Goal: Task Accomplishment & Management: Use online tool/utility

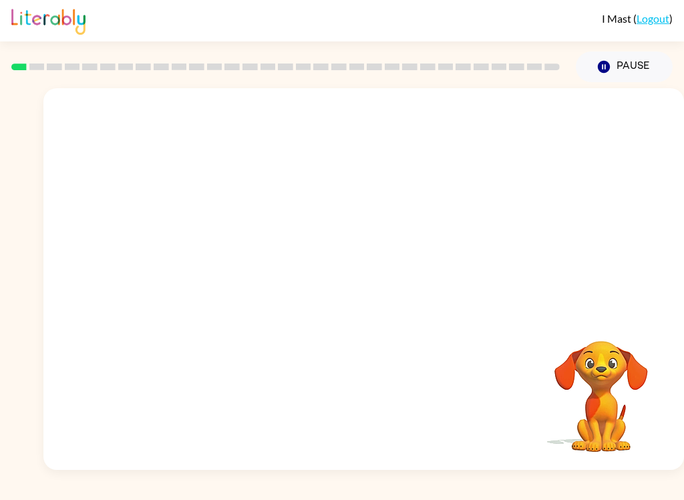
click at [608, 64] on icon "button" at bounding box center [604, 67] width 12 height 12
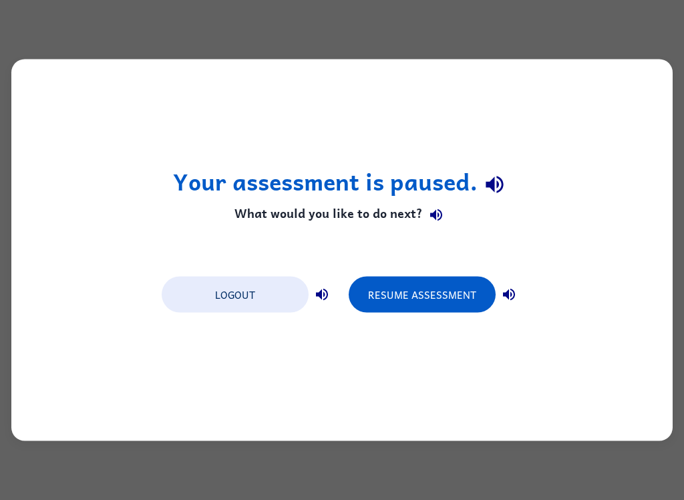
click at [416, 301] on button "Resume Assessment" at bounding box center [422, 295] width 147 height 36
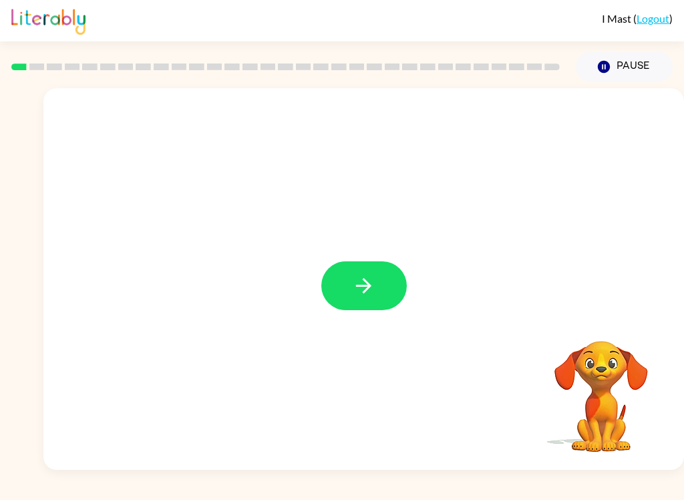
click at [373, 290] on icon "button" at bounding box center [363, 285] width 23 height 23
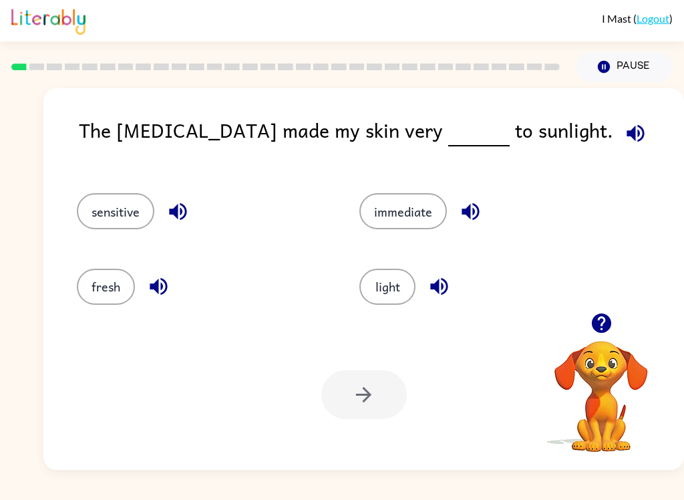
click at [113, 215] on button "sensitive" at bounding box center [116, 211] width 78 height 36
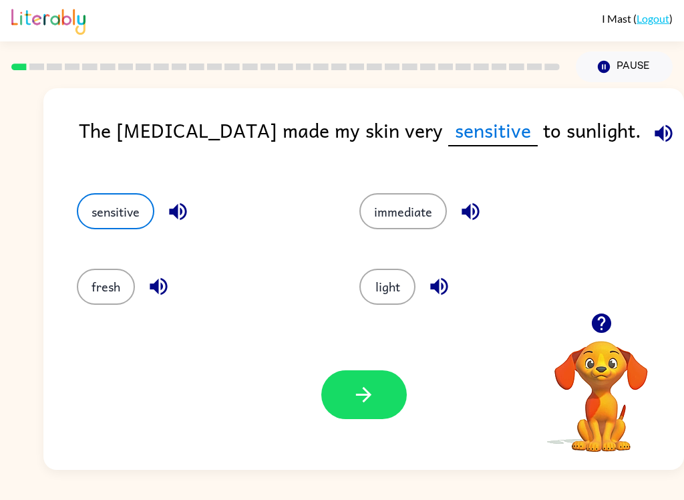
click at [371, 394] on icon "button" at bounding box center [363, 394] width 23 height 23
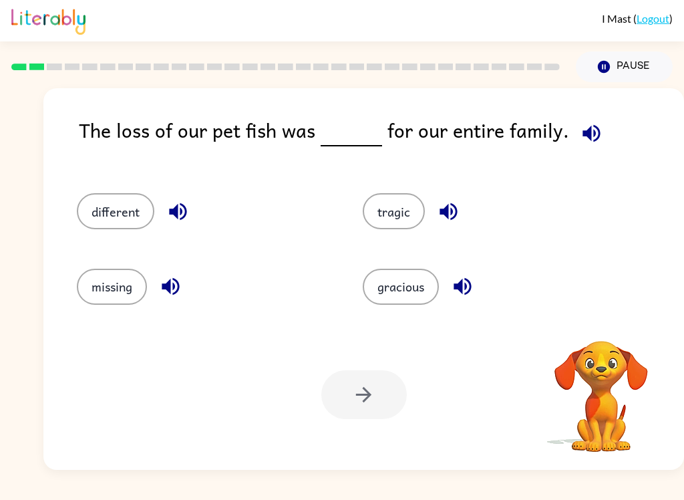
click at [396, 209] on button "tragic" at bounding box center [394, 211] width 62 height 36
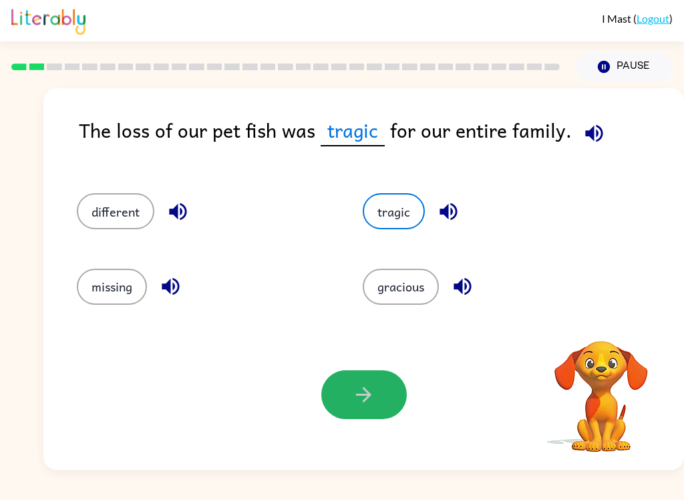
click at [366, 406] on icon "button" at bounding box center [363, 394] width 23 height 23
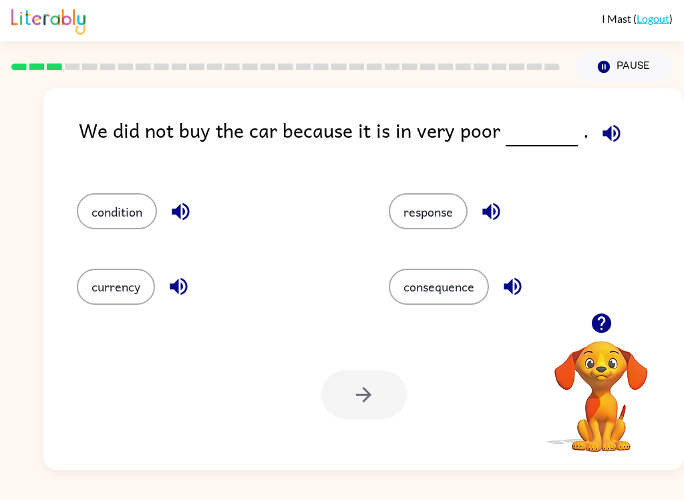
click at [122, 202] on button "condition" at bounding box center [117, 211] width 80 height 36
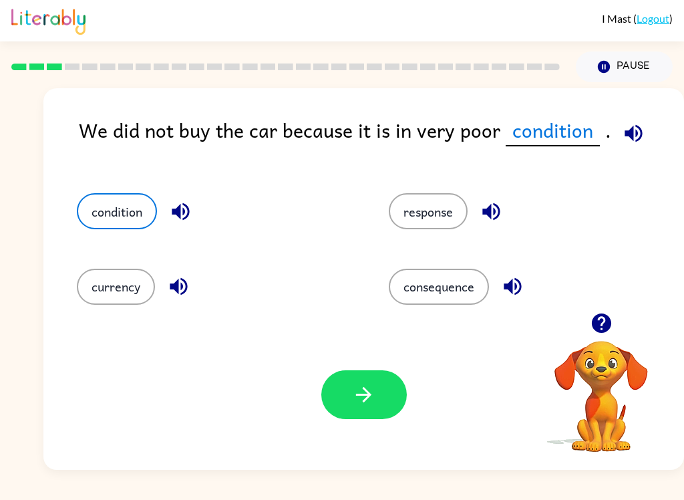
click at [382, 388] on button "button" at bounding box center [364, 394] width 86 height 49
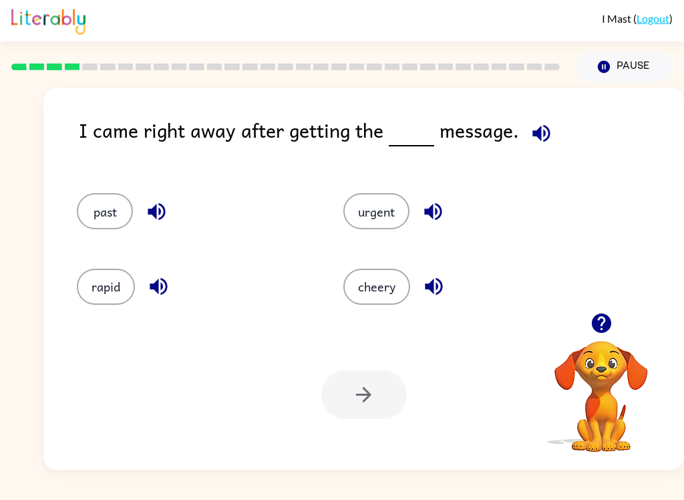
click at [381, 227] on button "urgent" at bounding box center [376, 211] width 66 height 36
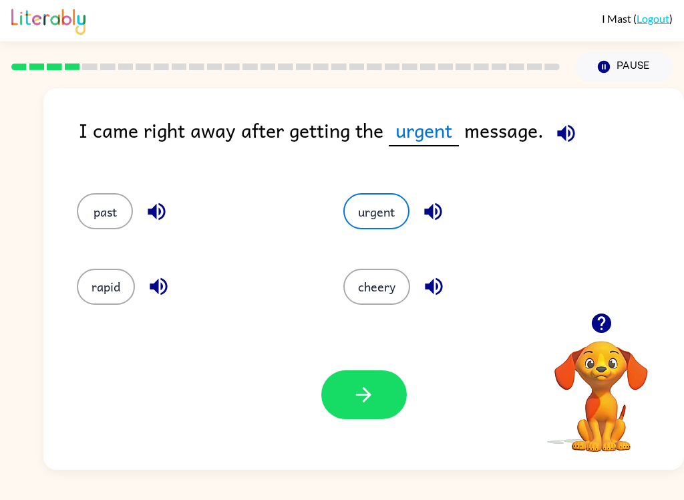
click at [356, 398] on icon "button" at bounding box center [363, 394] width 23 height 23
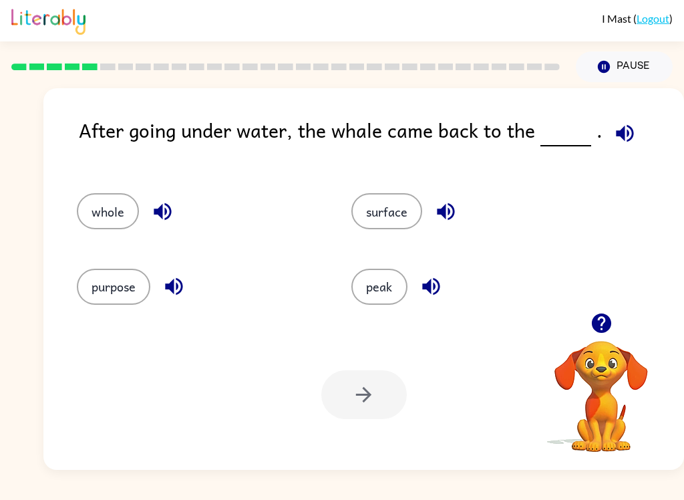
click at [390, 213] on button "surface" at bounding box center [386, 211] width 71 height 36
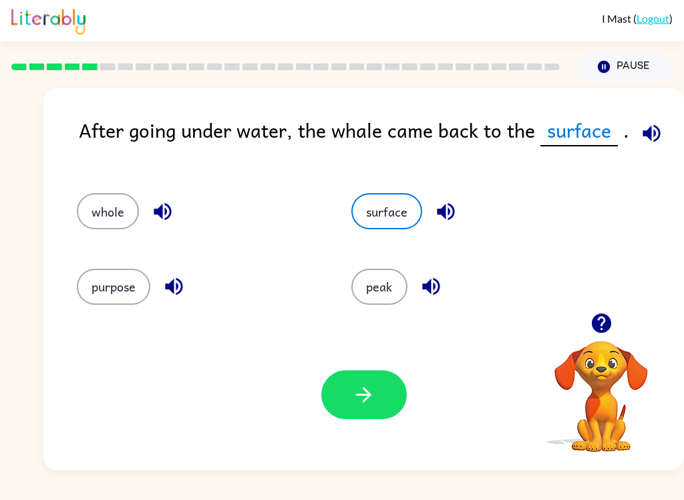
click at [369, 406] on icon "button" at bounding box center [363, 394] width 23 height 23
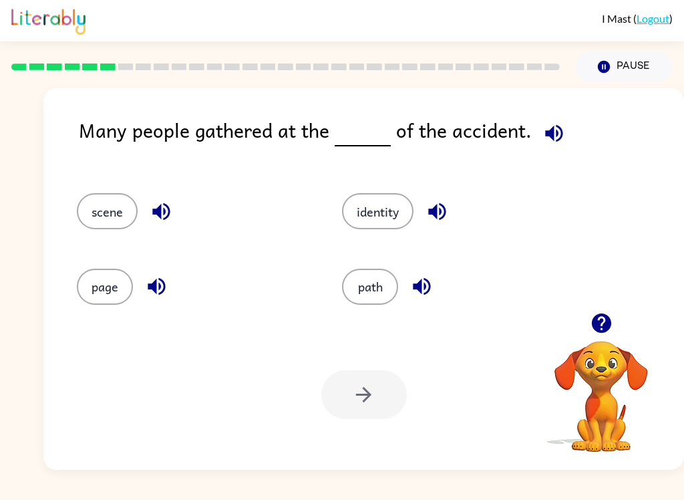
click at [104, 226] on button "scene" at bounding box center [107, 211] width 61 height 36
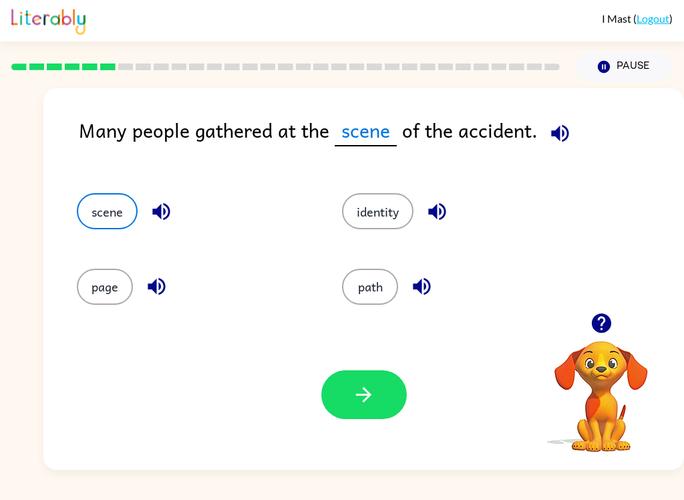
click at [372, 392] on icon "button" at bounding box center [363, 394] width 23 height 23
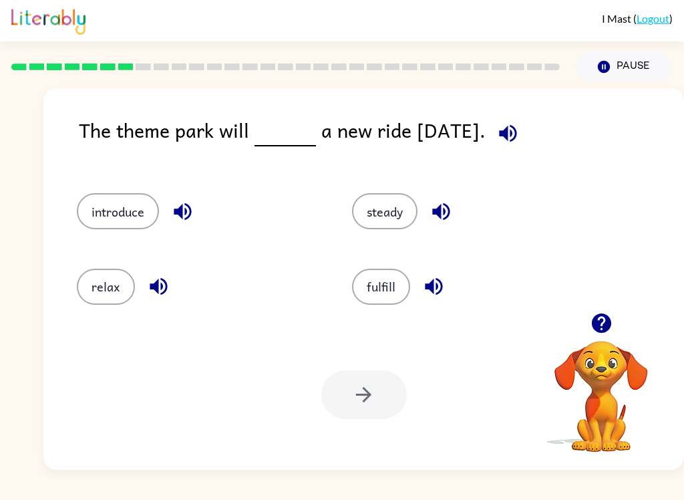
click at [120, 209] on button "introduce" at bounding box center [118, 211] width 82 height 36
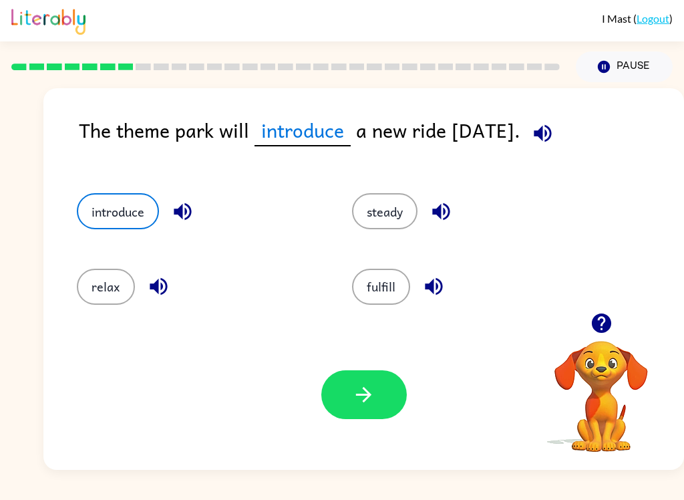
click at [357, 392] on icon "button" at bounding box center [363, 394] width 23 height 23
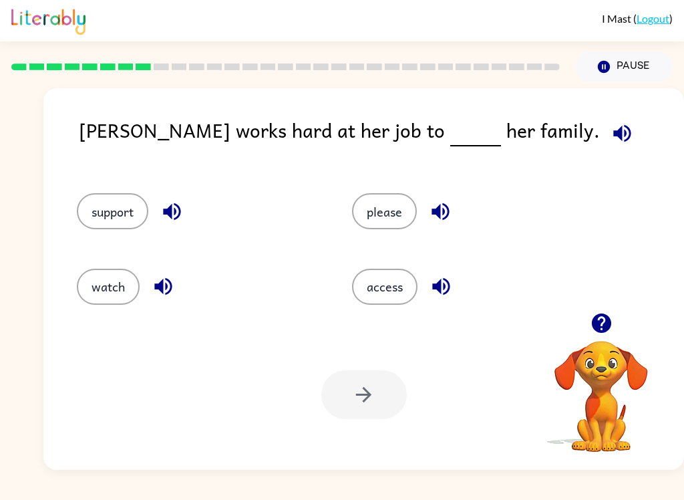
click at [119, 211] on button "support" at bounding box center [112, 211] width 71 height 36
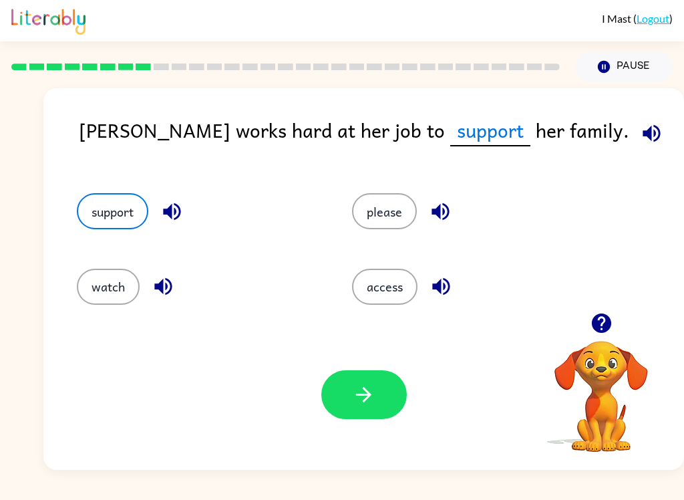
click at [382, 404] on button "button" at bounding box center [364, 394] width 86 height 49
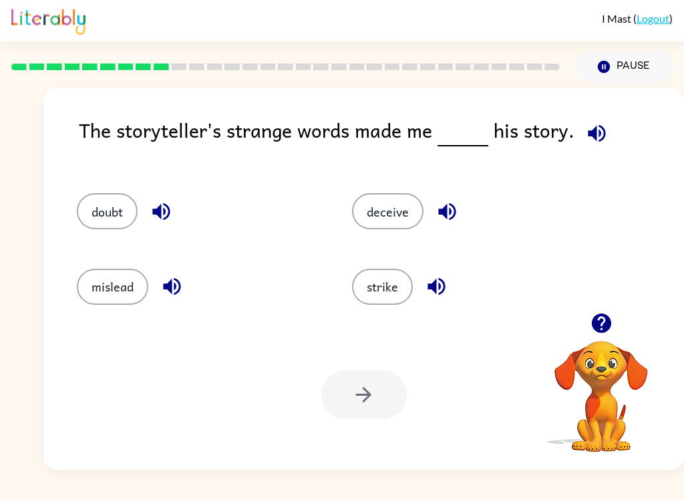
click at [126, 206] on button "doubt" at bounding box center [107, 211] width 61 height 36
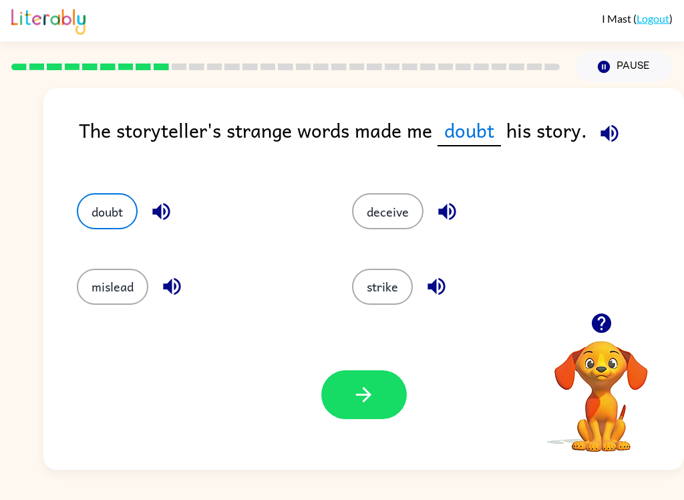
click at [375, 408] on button "button" at bounding box center [364, 394] width 86 height 49
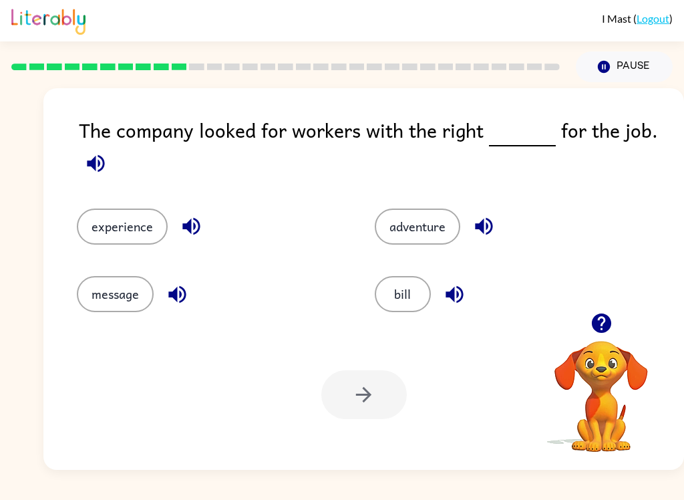
click at [133, 226] on button "experience" at bounding box center [122, 226] width 91 height 36
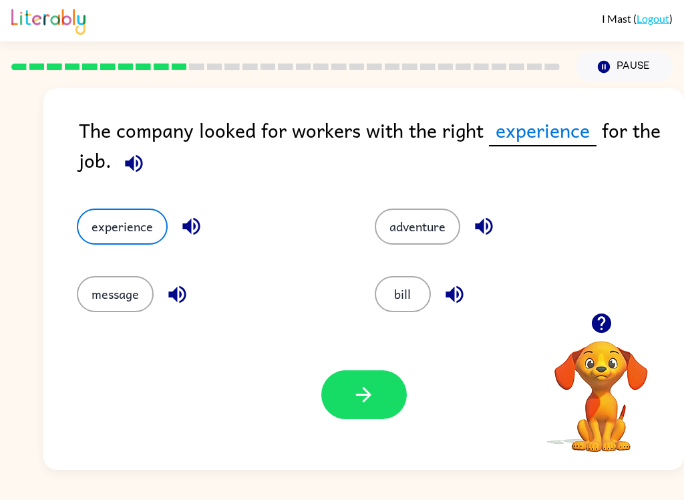
click at [370, 398] on icon "button" at bounding box center [363, 394] width 15 height 15
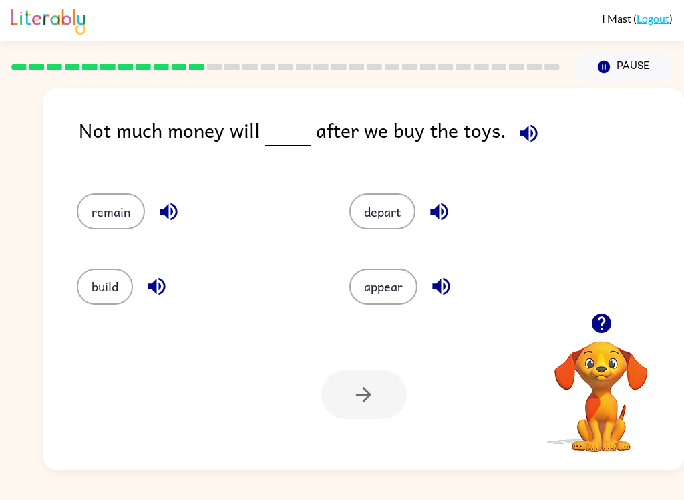
click at [103, 206] on button "remain" at bounding box center [111, 211] width 68 height 36
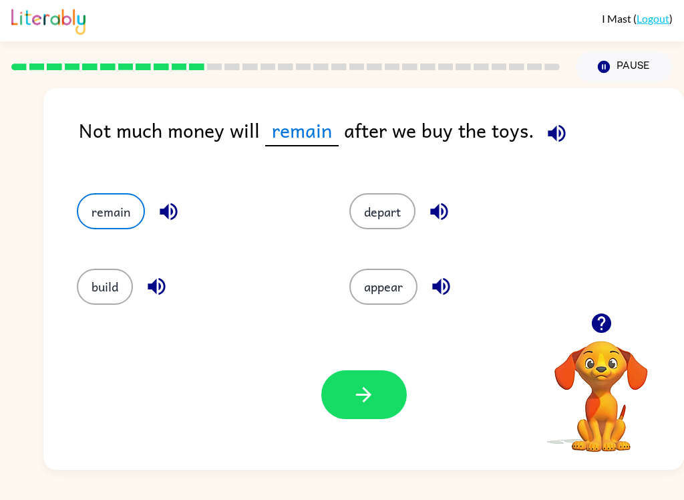
click at [362, 407] on button "button" at bounding box center [364, 394] width 86 height 49
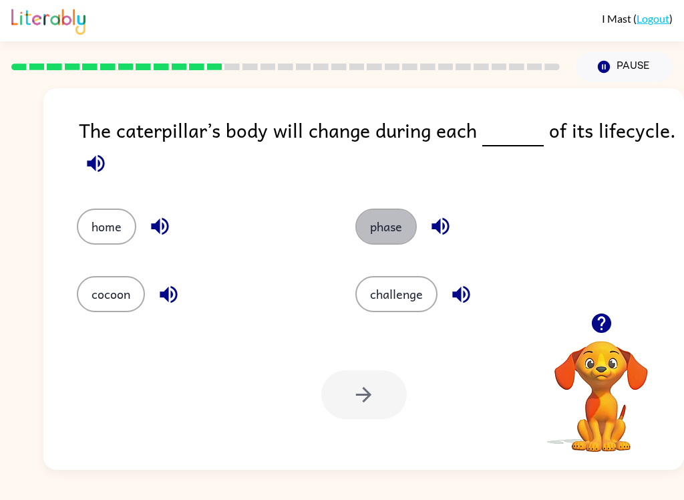
click at [406, 230] on button "phase" at bounding box center [385, 226] width 61 height 36
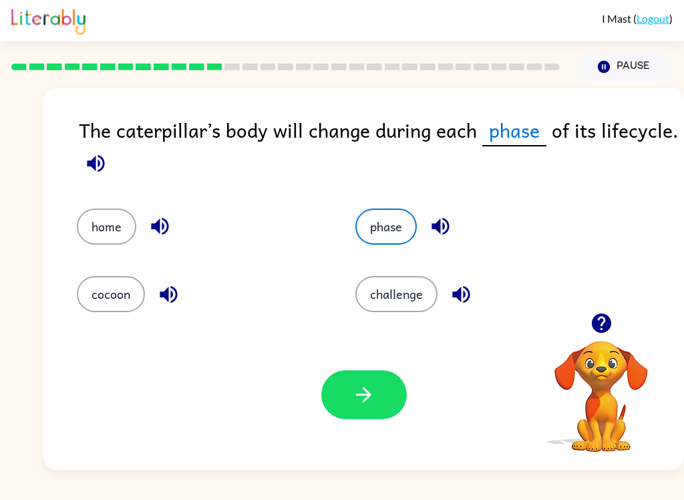
click at [366, 395] on icon "button" at bounding box center [363, 394] width 15 height 15
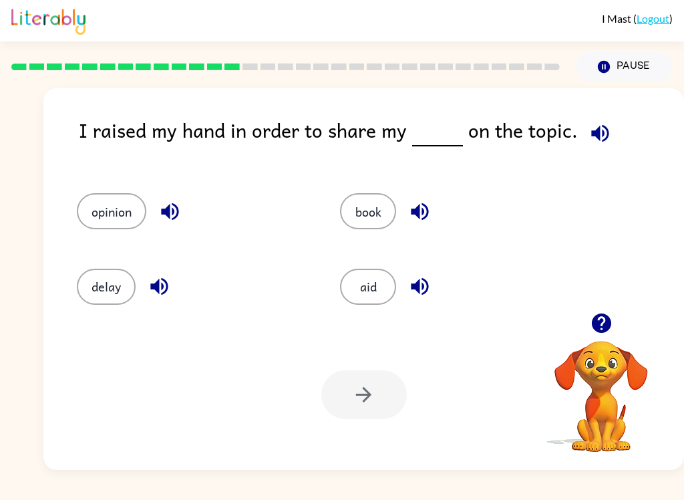
click at [84, 206] on button "opinion" at bounding box center [111, 211] width 69 height 36
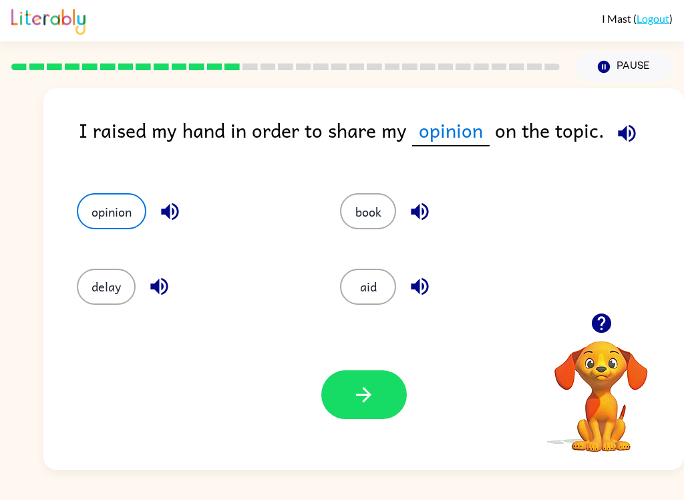
click at [359, 398] on icon "button" at bounding box center [363, 394] width 23 height 23
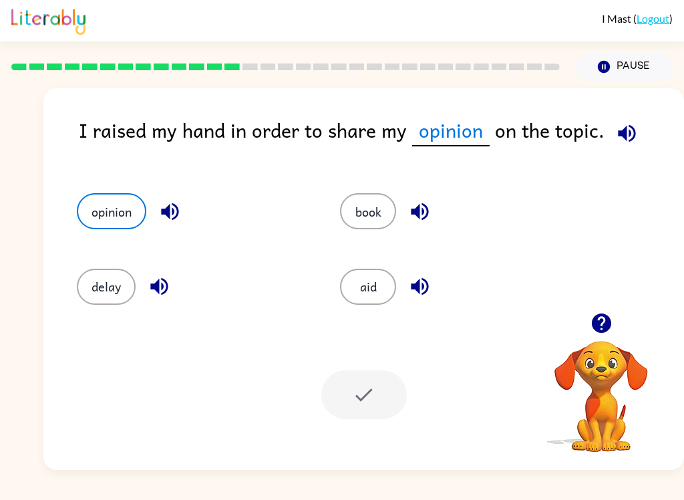
click at [118, 207] on button "opinion" at bounding box center [111, 211] width 69 height 36
click at [369, 387] on div at bounding box center [364, 394] width 86 height 49
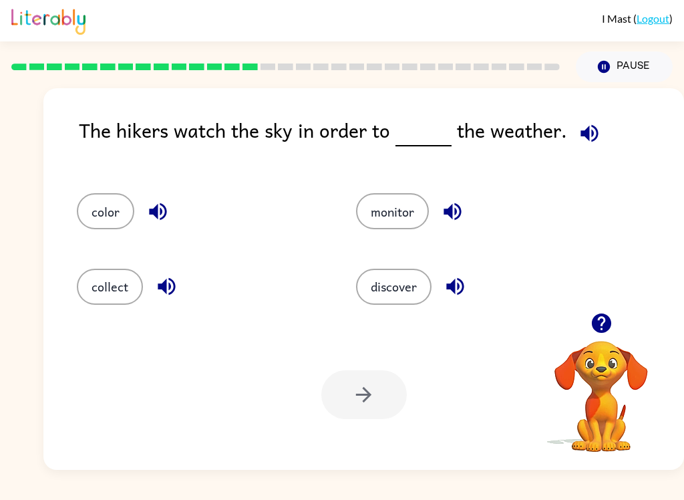
click at [398, 281] on button "discover" at bounding box center [394, 287] width 76 height 36
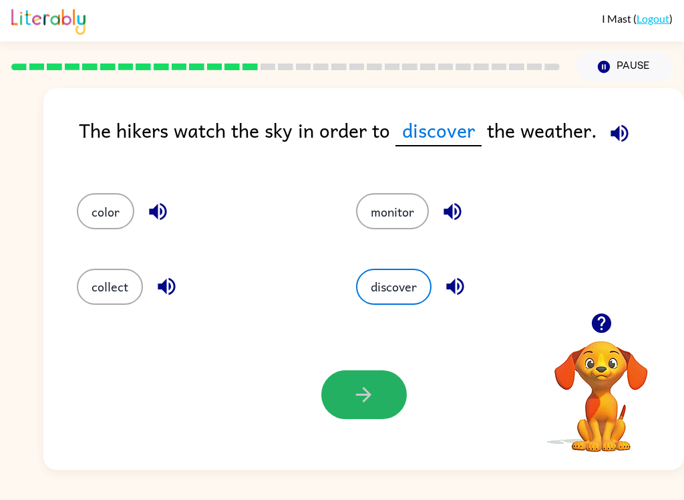
click at [359, 395] on icon "button" at bounding box center [363, 394] width 15 height 15
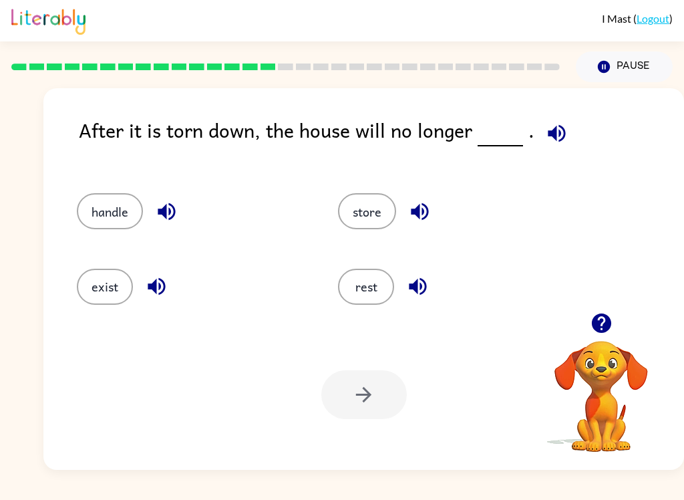
click at [110, 297] on button "exist" at bounding box center [105, 287] width 56 height 36
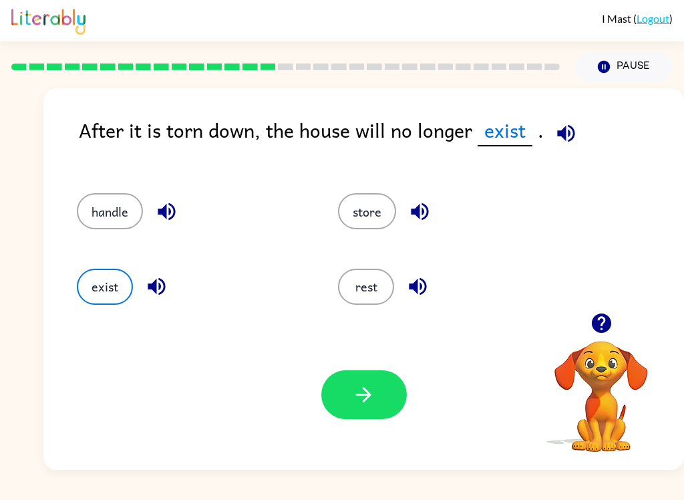
click at [366, 396] on icon "button" at bounding box center [363, 394] width 15 height 15
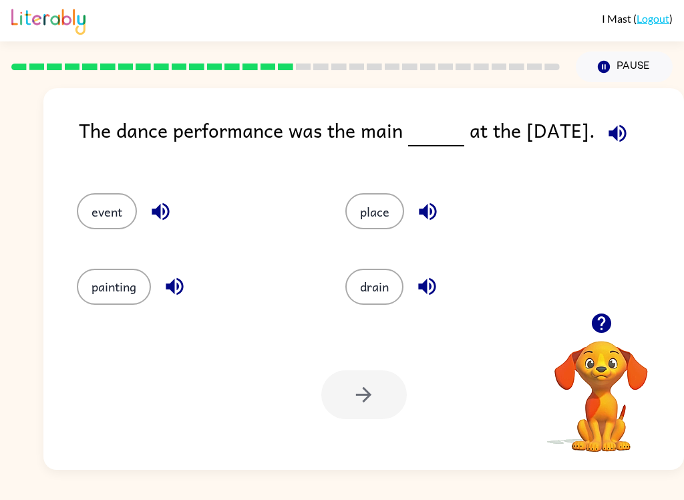
click at [96, 200] on button "event" at bounding box center [107, 211] width 60 height 36
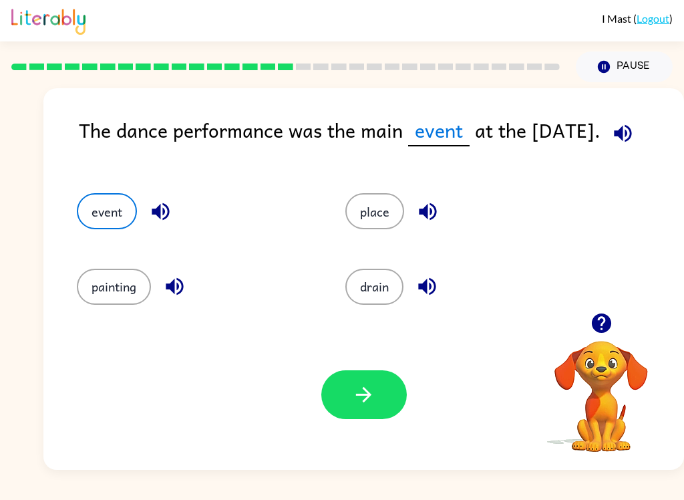
click at [380, 389] on button "button" at bounding box center [364, 394] width 86 height 49
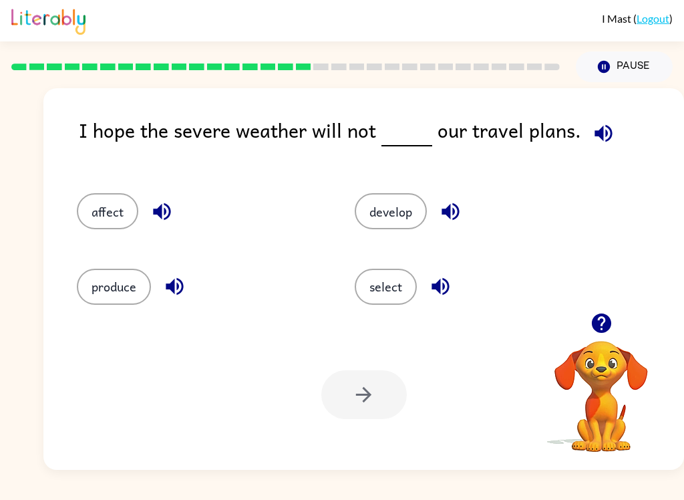
click at [122, 212] on button "affect" at bounding box center [107, 211] width 61 height 36
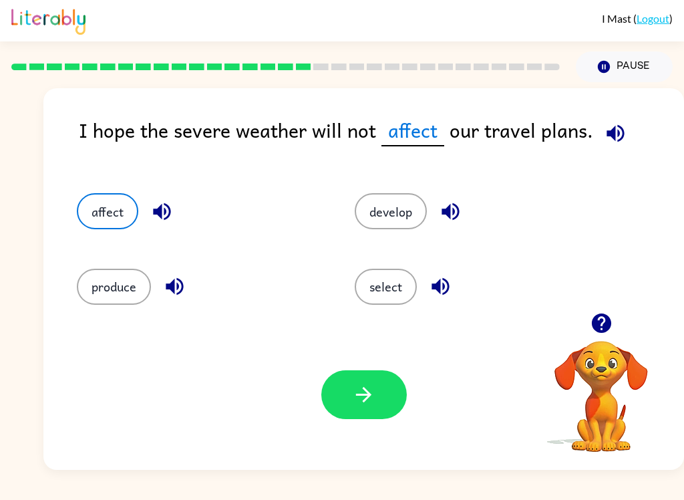
click at [378, 380] on button "button" at bounding box center [364, 394] width 86 height 49
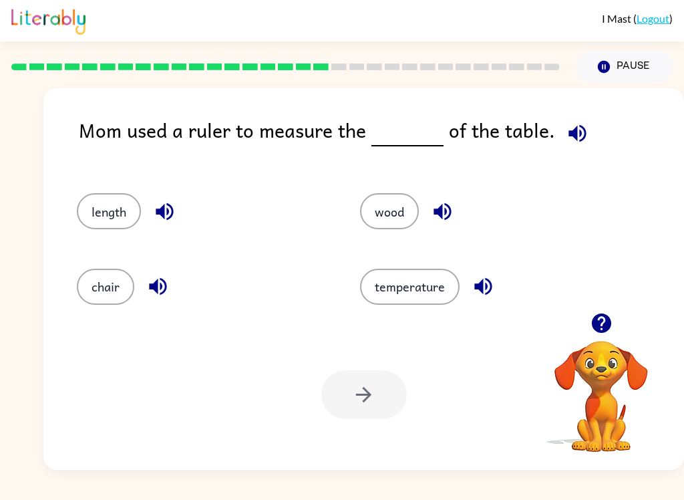
click at [109, 202] on button "length" at bounding box center [109, 211] width 64 height 36
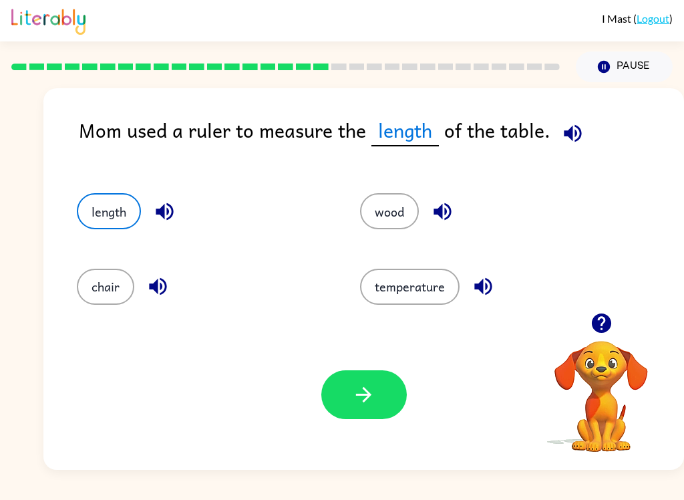
click at [384, 403] on button "button" at bounding box center [364, 394] width 86 height 49
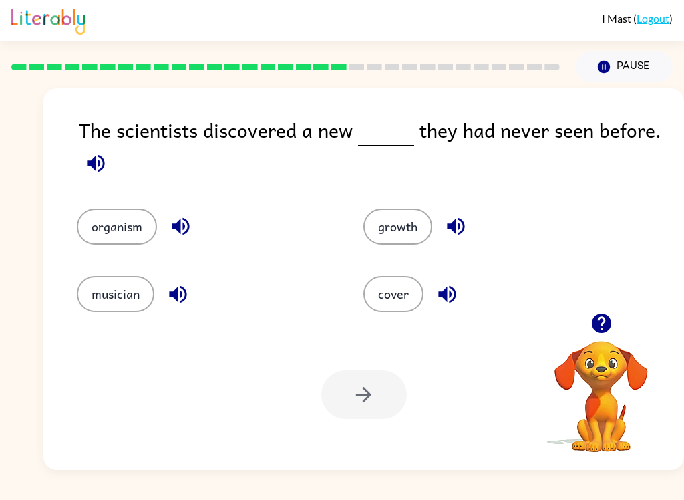
click at [120, 232] on button "organism" at bounding box center [117, 226] width 80 height 36
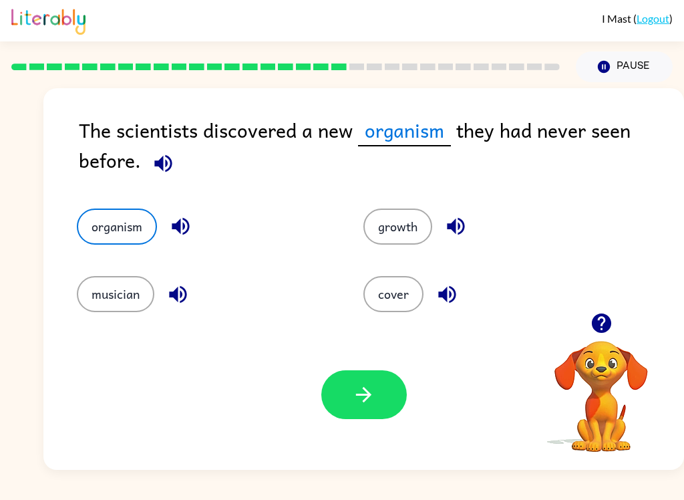
click at [377, 402] on button "button" at bounding box center [364, 394] width 86 height 49
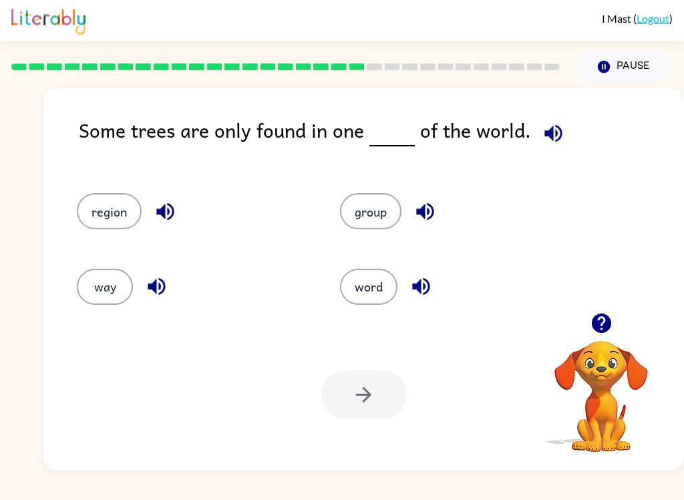
click at [164, 210] on icon "button" at bounding box center [164, 211] width 17 height 17
click at [98, 213] on button "region" at bounding box center [109, 211] width 65 height 36
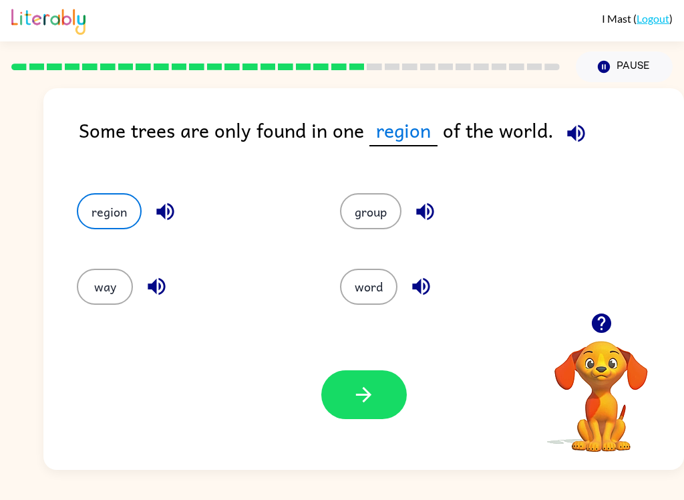
click at [380, 404] on button "button" at bounding box center [364, 394] width 86 height 49
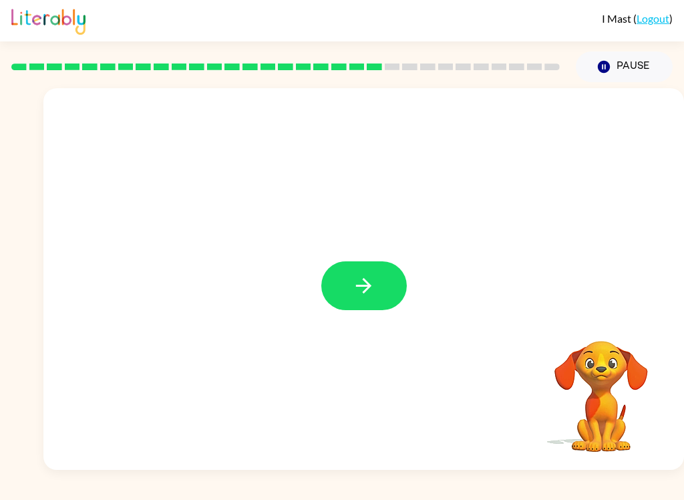
click at [368, 284] on icon "button" at bounding box center [363, 285] width 15 height 15
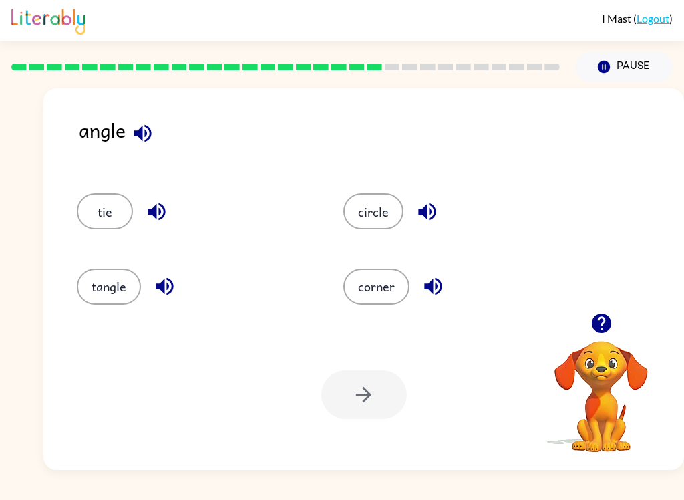
click at [388, 284] on button "corner" at bounding box center [376, 287] width 66 height 36
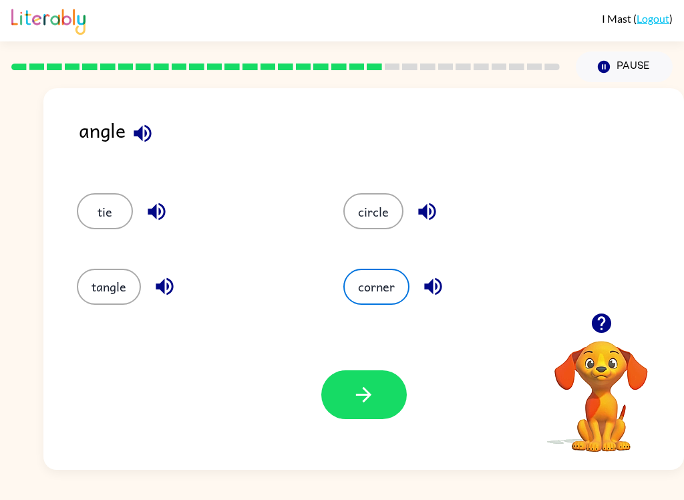
click at [368, 390] on icon "button" at bounding box center [363, 394] width 23 height 23
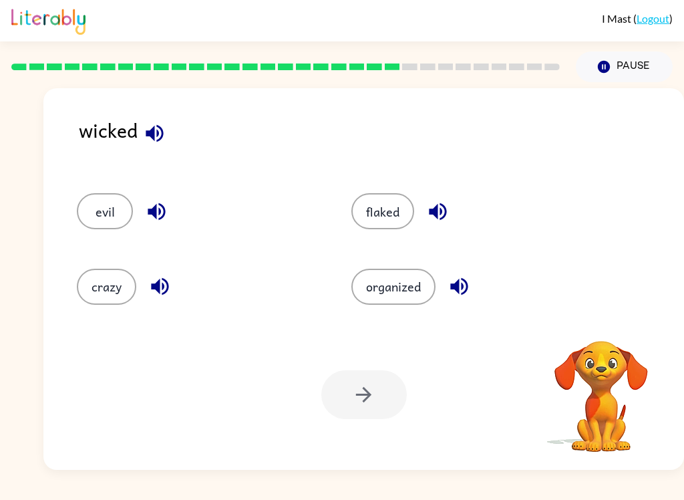
click at [115, 209] on button "evil" at bounding box center [105, 211] width 56 height 36
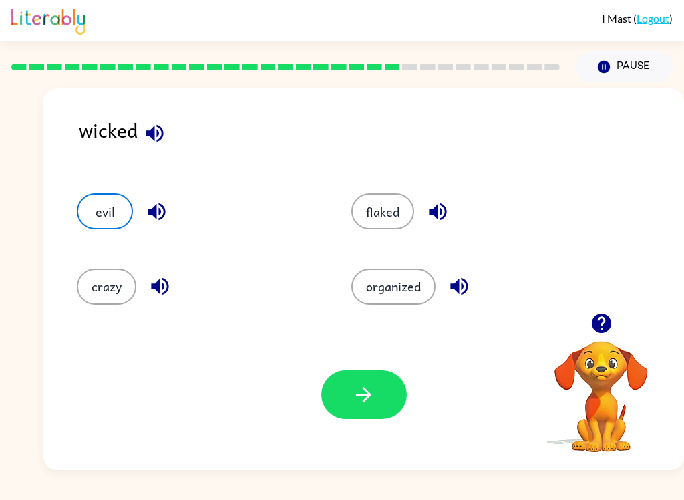
click at [383, 406] on button "button" at bounding box center [364, 394] width 86 height 49
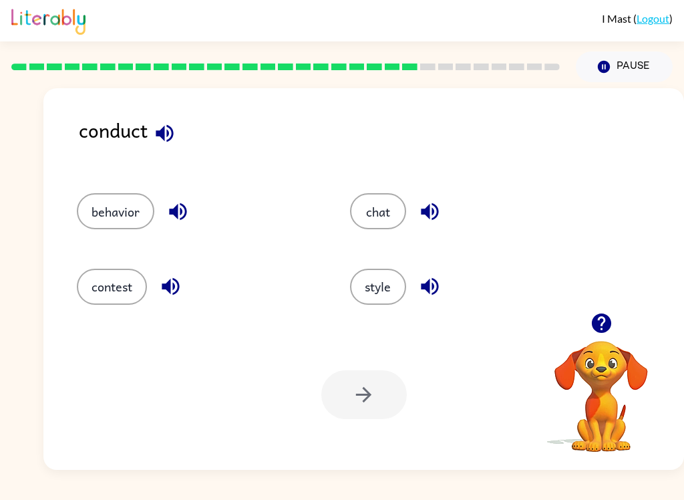
click at [120, 294] on button "contest" at bounding box center [112, 287] width 70 height 36
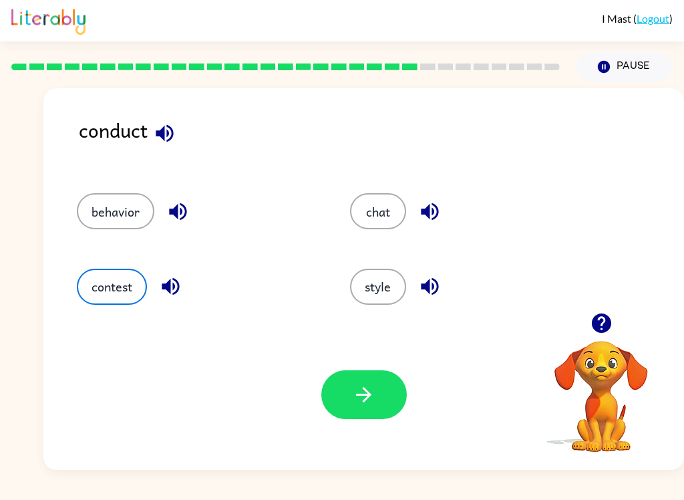
click at [376, 404] on button "button" at bounding box center [364, 394] width 86 height 49
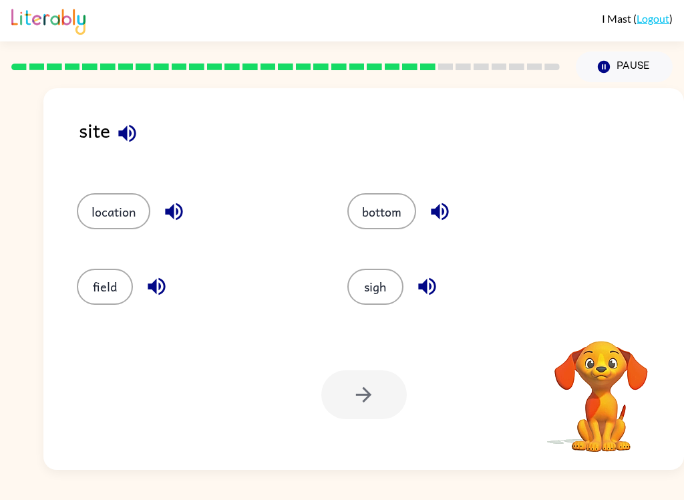
click at [118, 195] on button "location" at bounding box center [114, 211] width 74 height 36
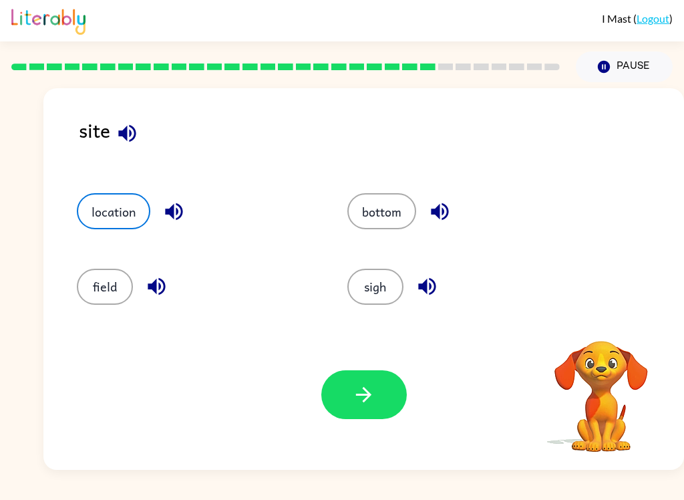
click at [380, 387] on button "button" at bounding box center [364, 394] width 86 height 49
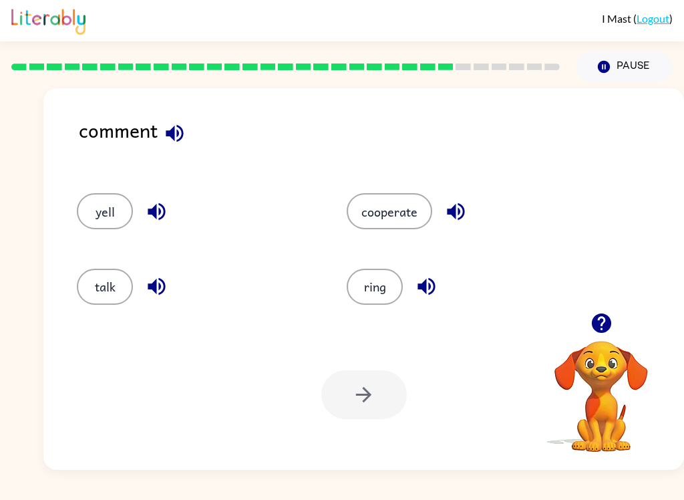
click at [102, 299] on button "talk" at bounding box center [105, 287] width 56 height 36
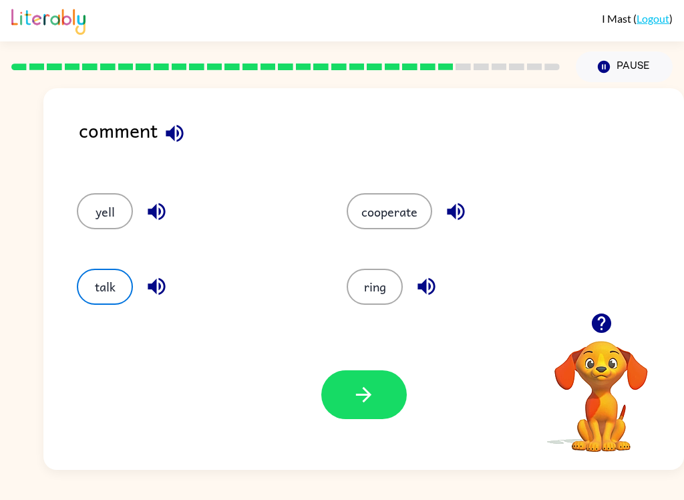
click at [374, 392] on icon "button" at bounding box center [363, 394] width 23 height 23
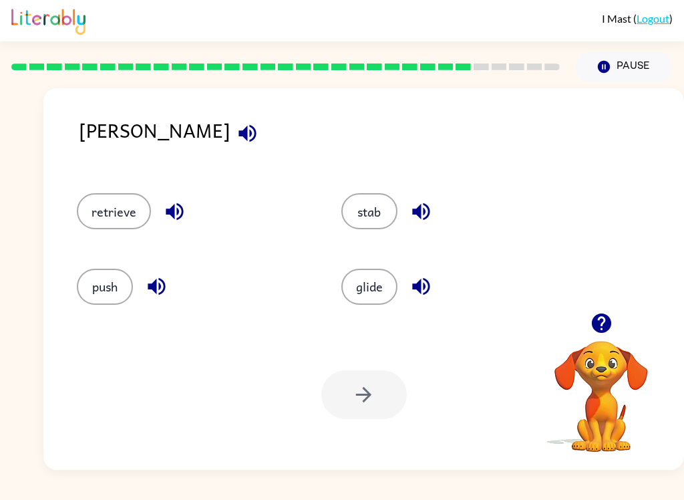
click at [382, 206] on button "stab" at bounding box center [369, 211] width 56 height 36
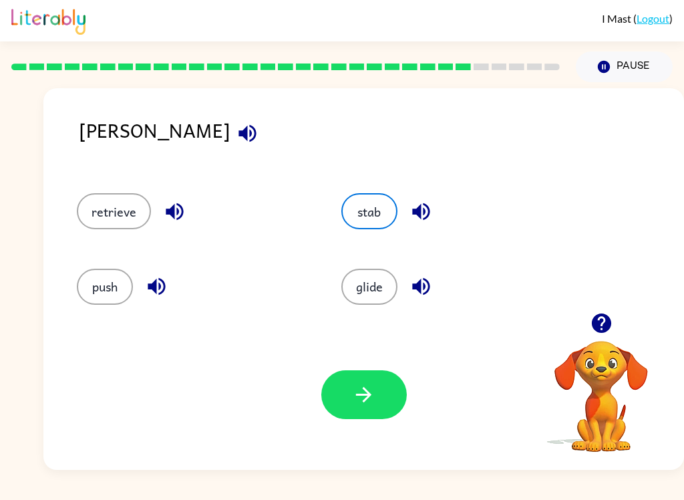
click at [378, 407] on button "button" at bounding box center [364, 394] width 86 height 49
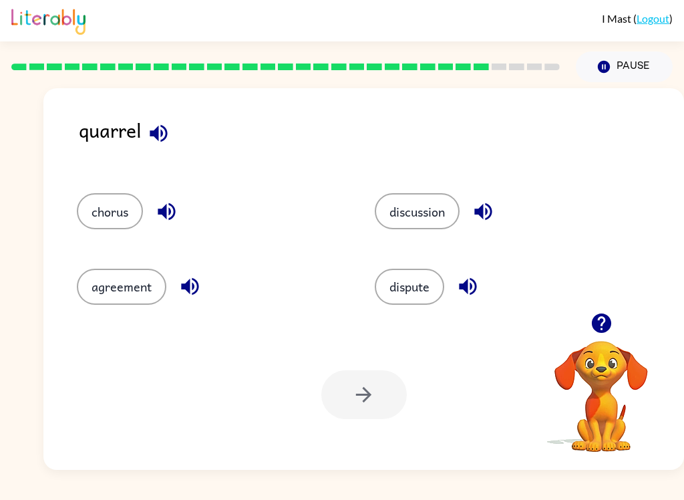
click at [110, 228] on button "chorus" at bounding box center [110, 211] width 66 height 36
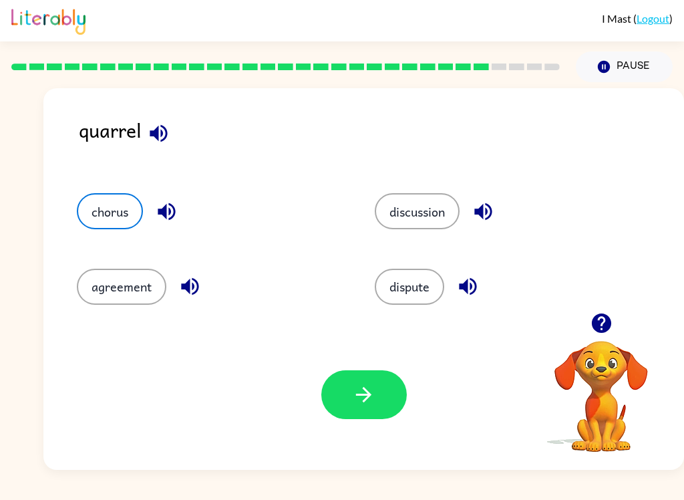
click at [366, 395] on icon "button" at bounding box center [363, 394] width 15 height 15
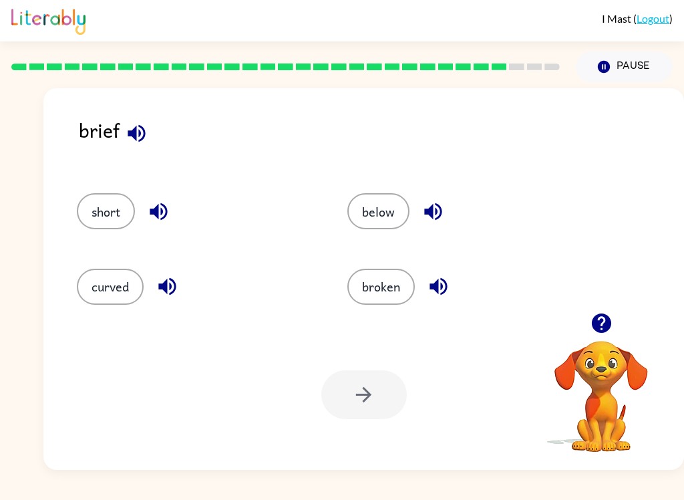
click at [132, 213] on button "short" at bounding box center [106, 211] width 58 height 36
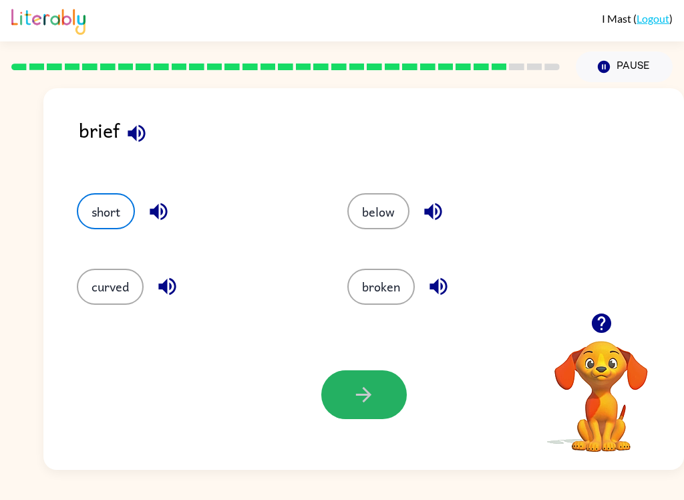
click at [359, 404] on icon "button" at bounding box center [363, 394] width 23 height 23
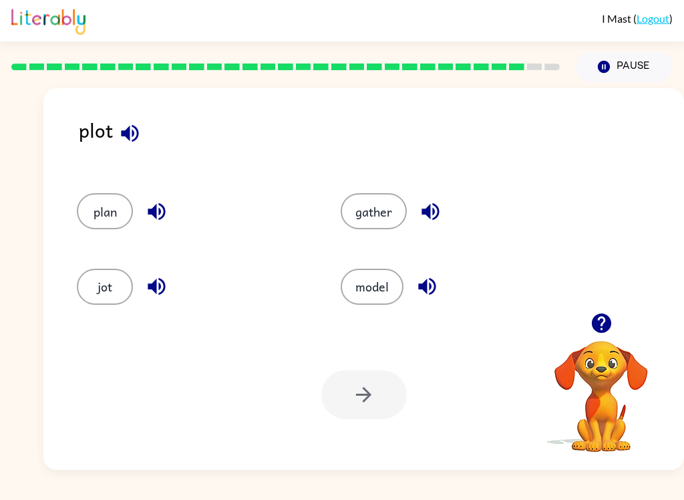
click at [101, 212] on button "plan" at bounding box center [105, 211] width 56 height 36
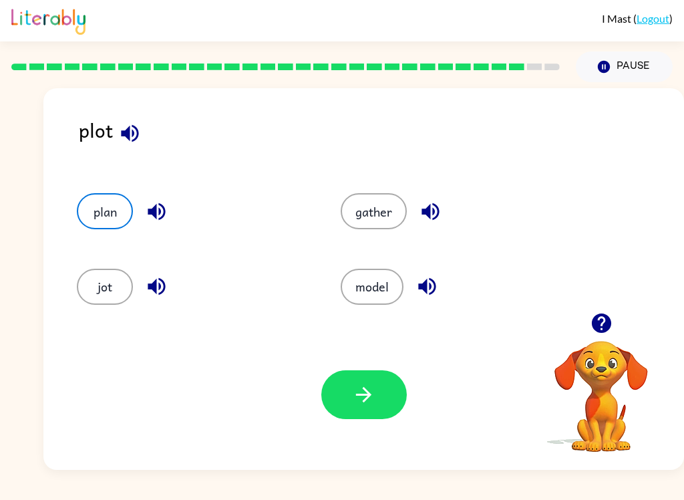
click at [361, 188] on div "gather" at bounding box center [447, 205] width 264 height 75
click at [374, 215] on button "gather" at bounding box center [374, 211] width 66 height 36
click at [366, 412] on button "button" at bounding box center [364, 394] width 86 height 49
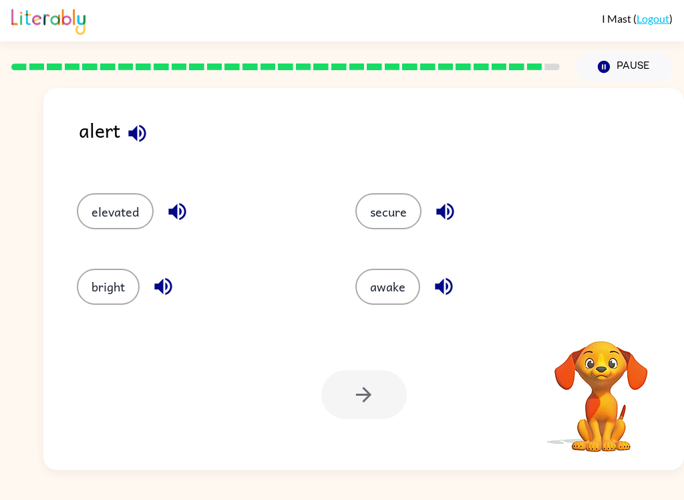
click at [387, 291] on button "awake" at bounding box center [387, 287] width 65 height 36
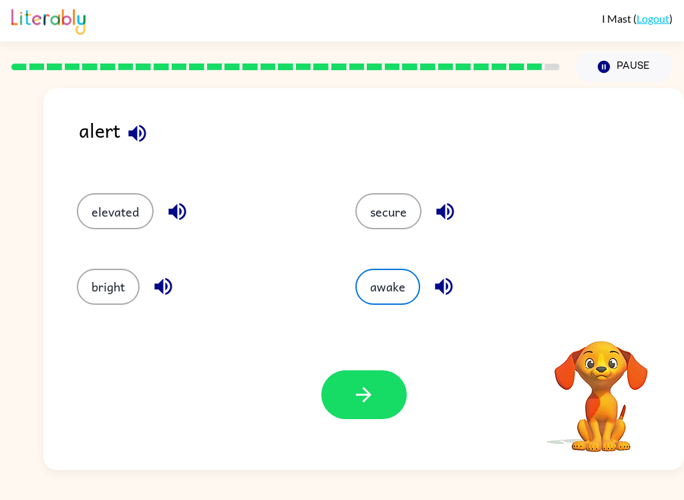
click at [374, 412] on button "button" at bounding box center [364, 394] width 86 height 49
